Goal: Transaction & Acquisition: Purchase product/service

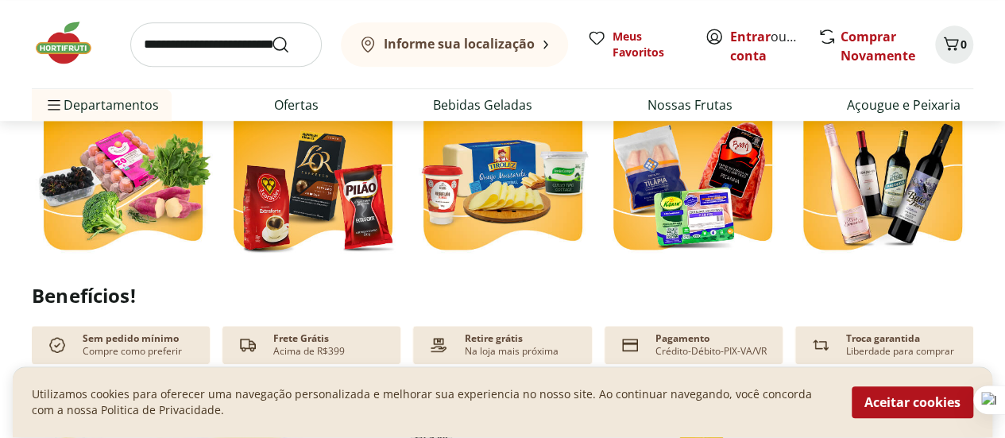
scroll to position [477, 0]
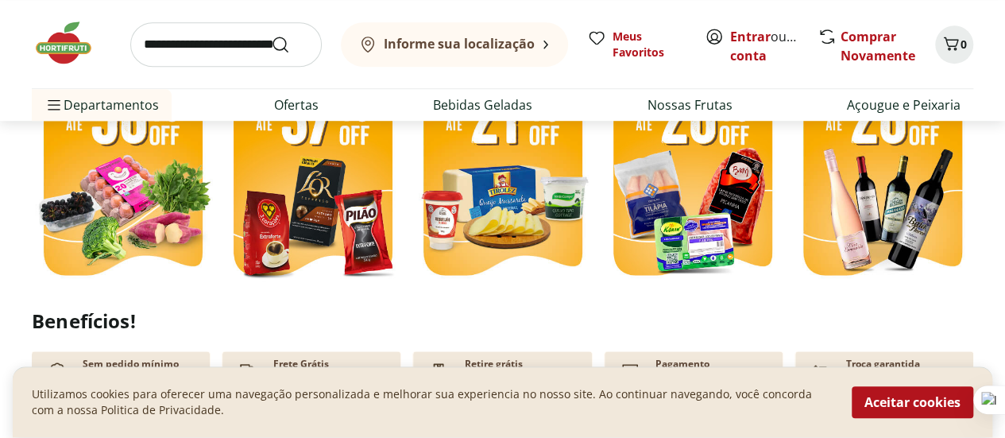
click at [259, 198] on img at bounding box center [313, 166] width 182 height 243
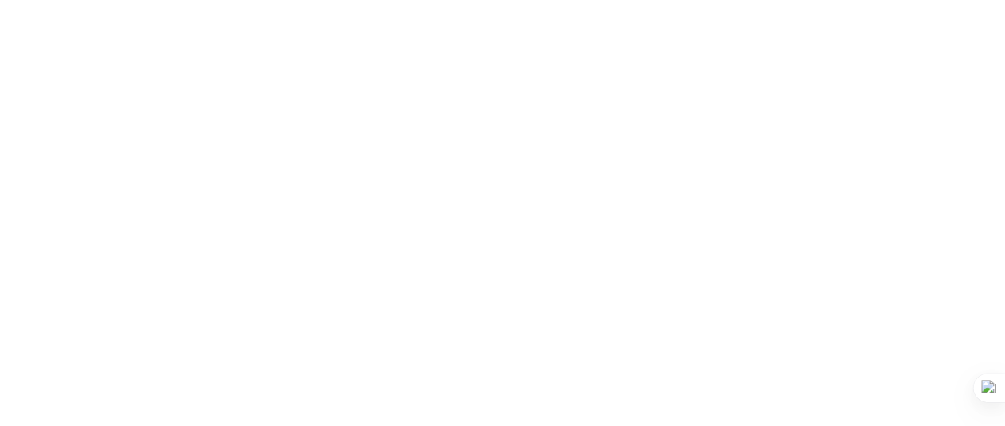
select select "**********"
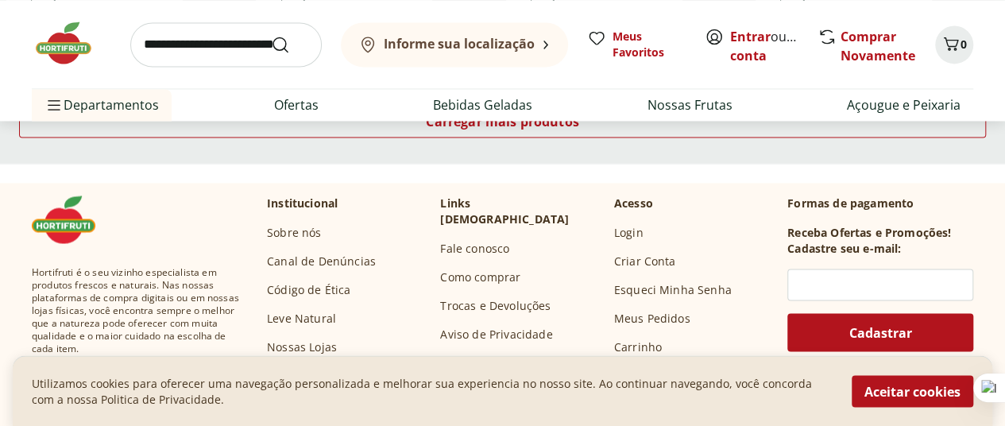
scroll to position [1191, 0]
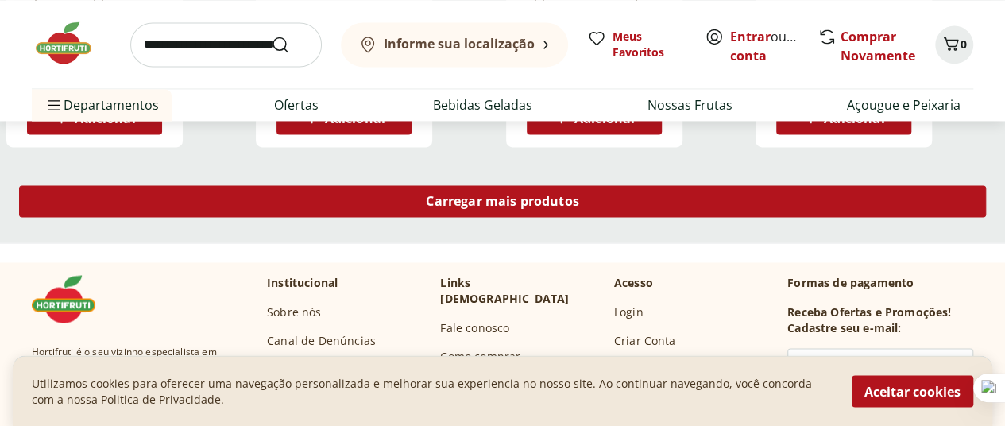
click at [579, 195] on span "Carregar mais produtos" at bounding box center [502, 201] width 153 height 13
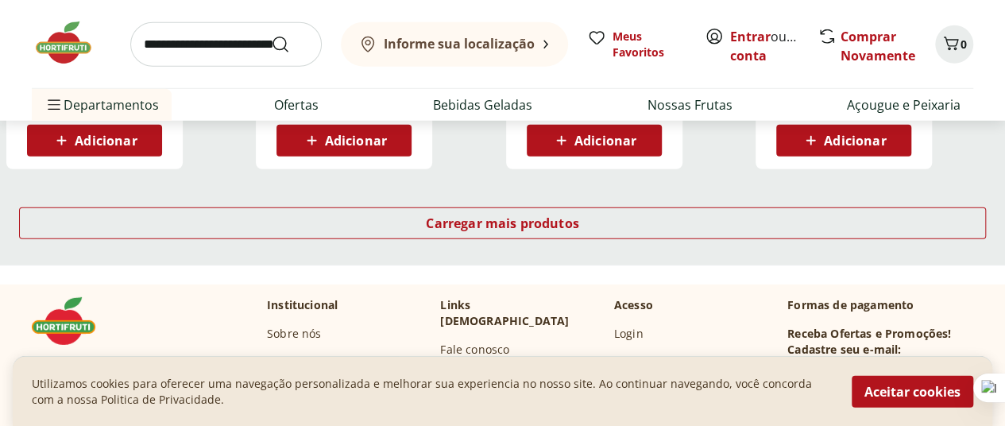
scroll to position [2304, 0]
